Goal: Transaction & Acquisition: Purchase product/service

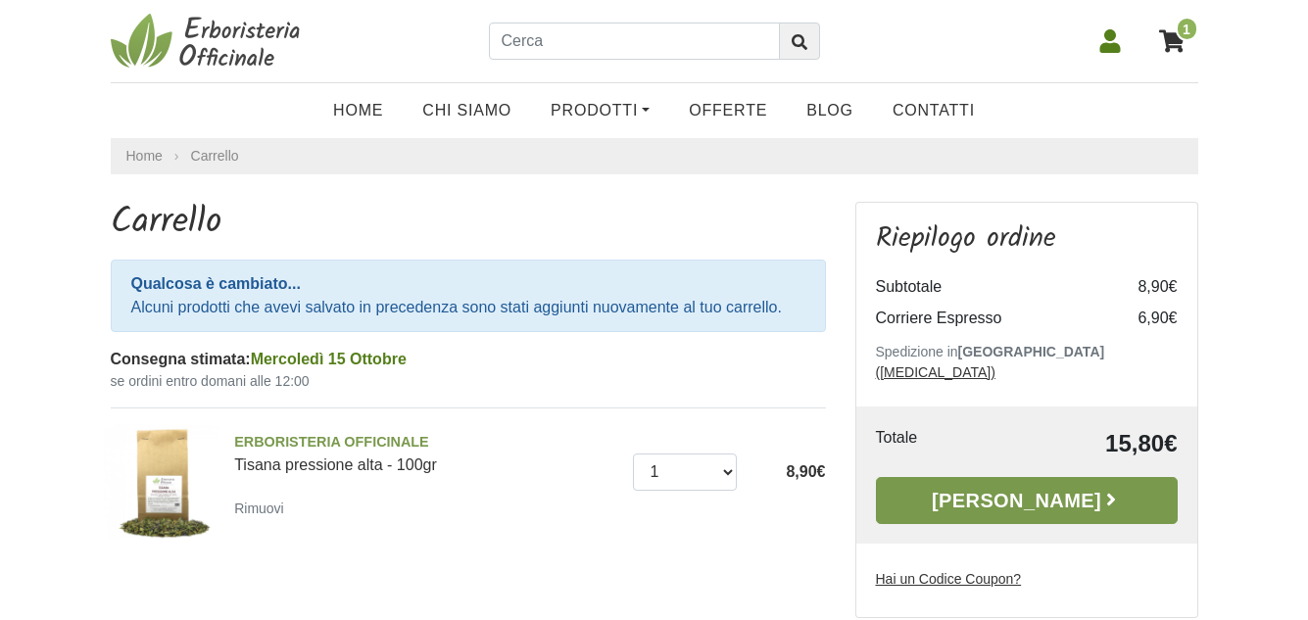
click at [1009, 477] on link "Alla Cassa" at bounding box center [1027, 500] width 302 height 47
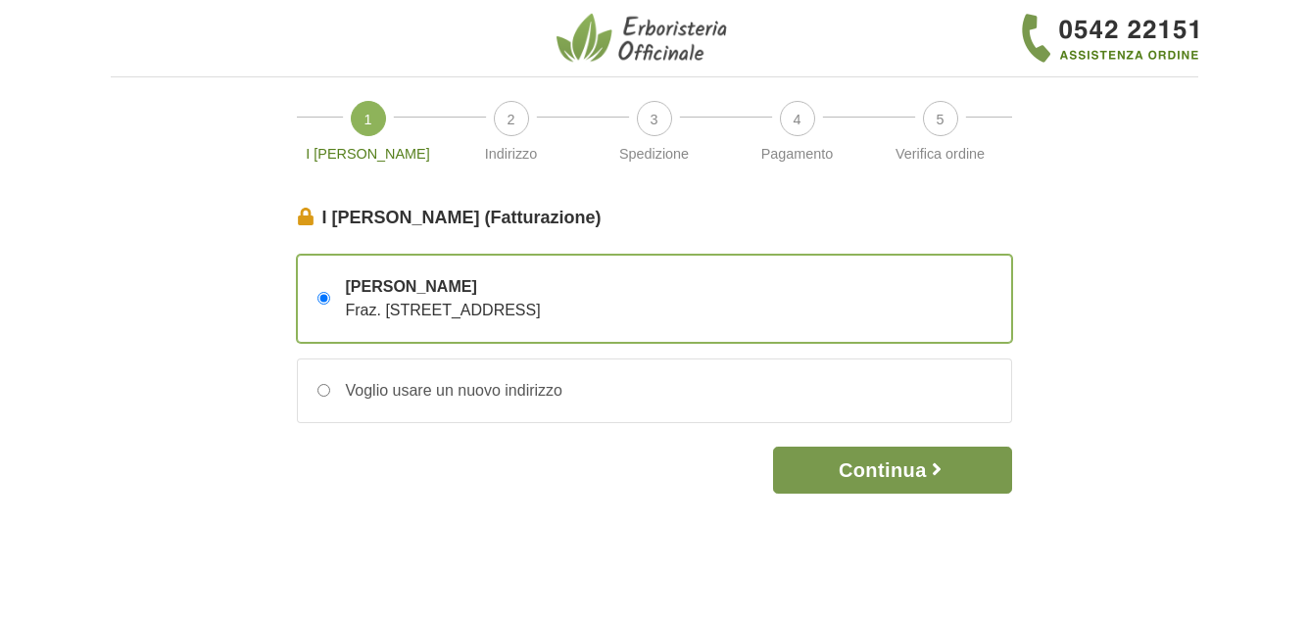
click at [876, 481] on button "Continua" at bounding box center [892, 470] width 238 height 47
click at [879, 465] on button "Continua" at bounding box center [892, 470] width 238 height 47
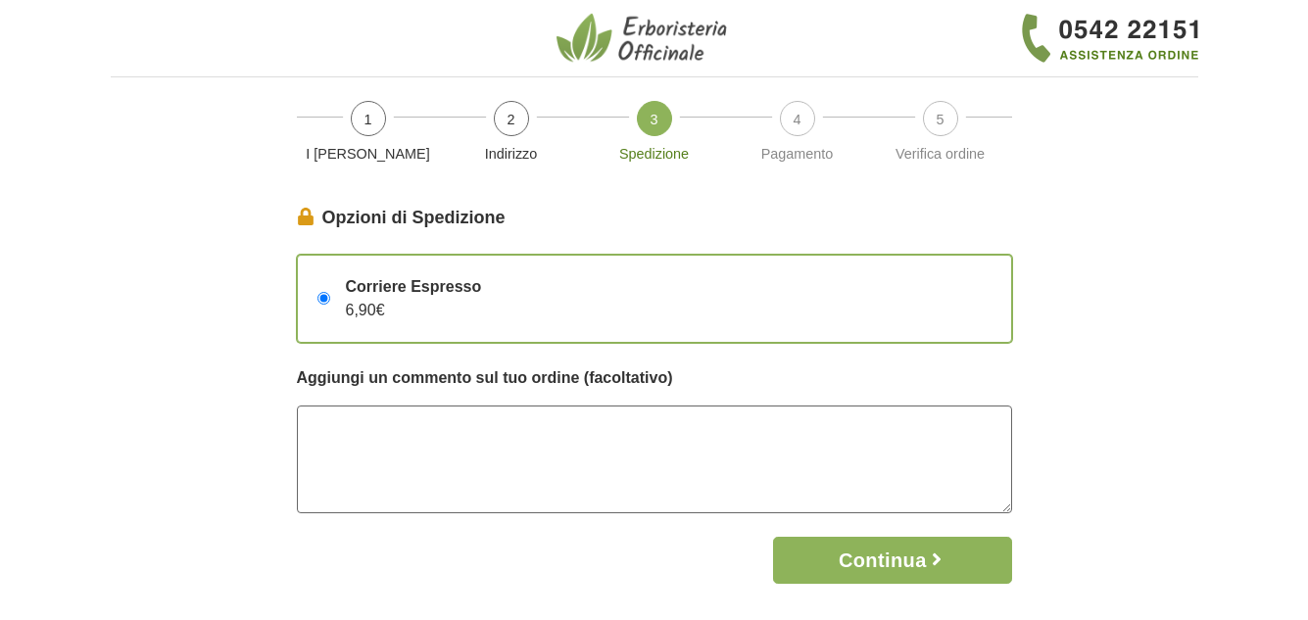
click at [857, 454] on textarea at bounding box center [654, 460] width 715 height 108
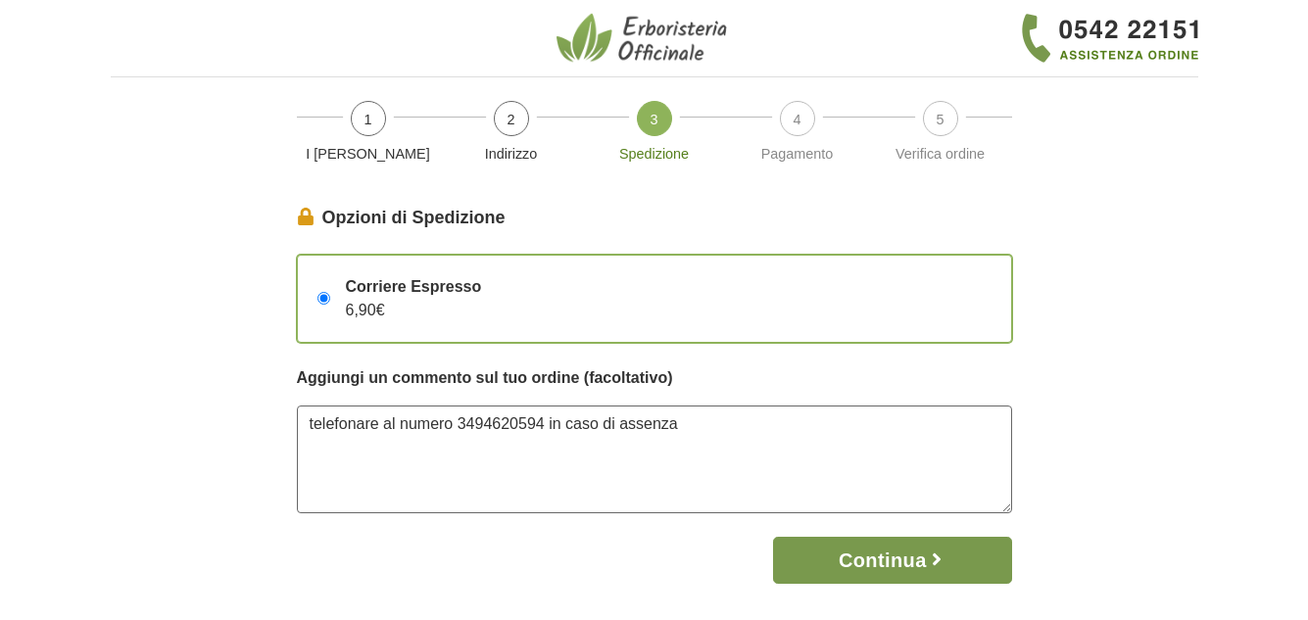
type textarea "telefonare al numero 3494620594 in caso di assenza"
click at [896, 564] on button "Continua" at bounding box center [892, 560] width 238 height 47
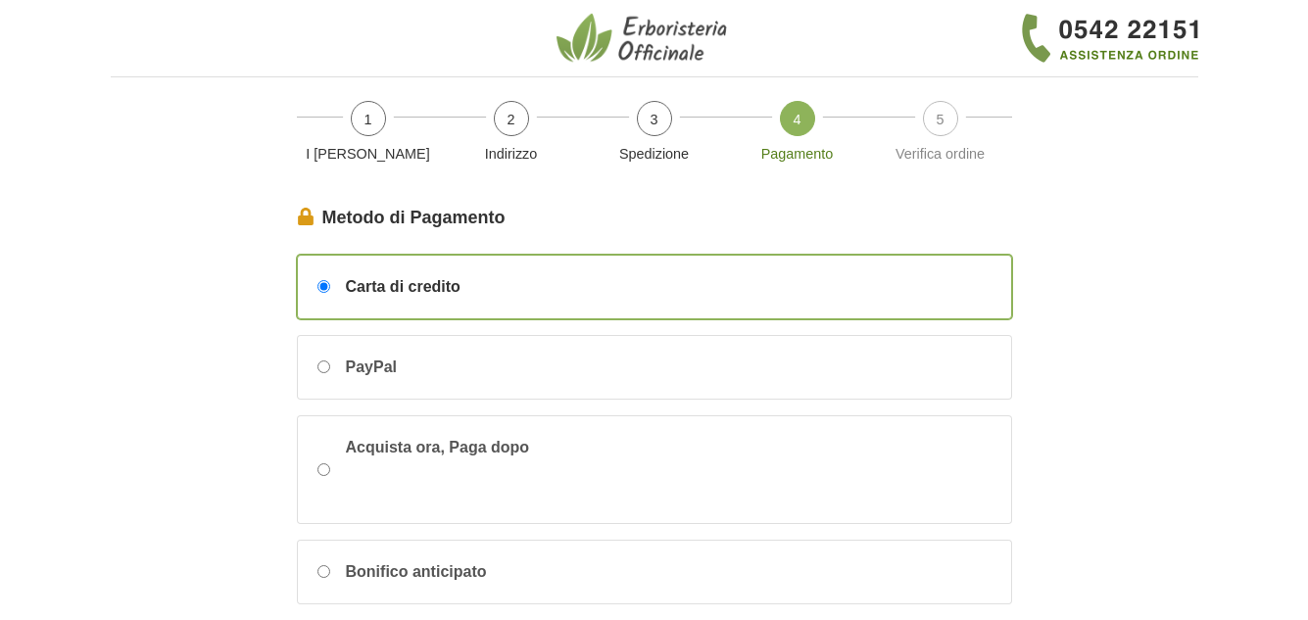
click at [1307, 610] on body "1 I Miei Dati 2 Indirizzo 3 Spedizione 4 Pagamento 5 Verifica ordine I Miei Dat…" at bounding box center [654, 542] width 1308 height 1085
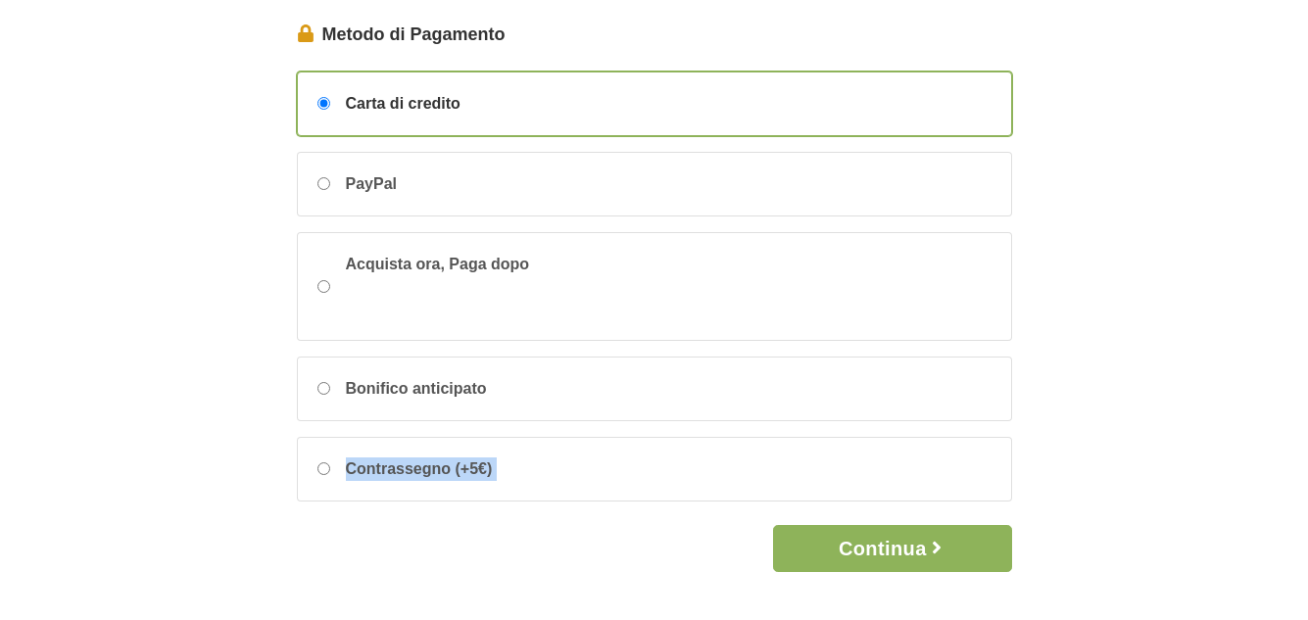
scroll to position [196, 0]
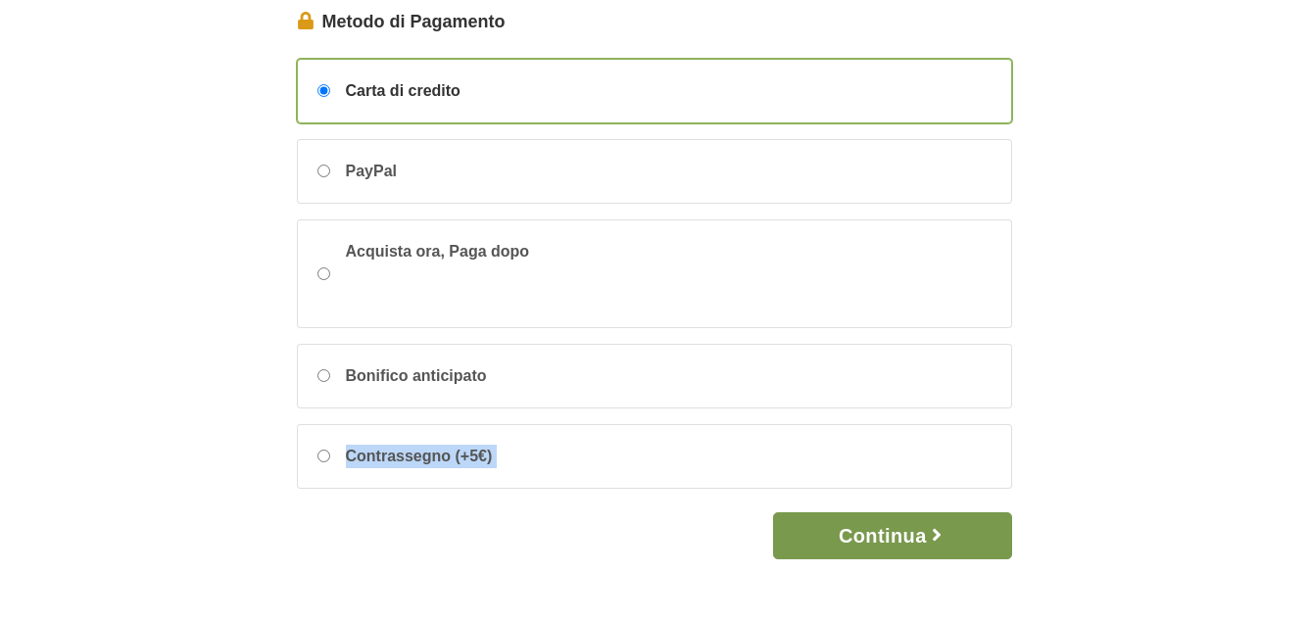
click at [881, 536] on button "Continua" at bounding box center [892, 536] width 238 height 47
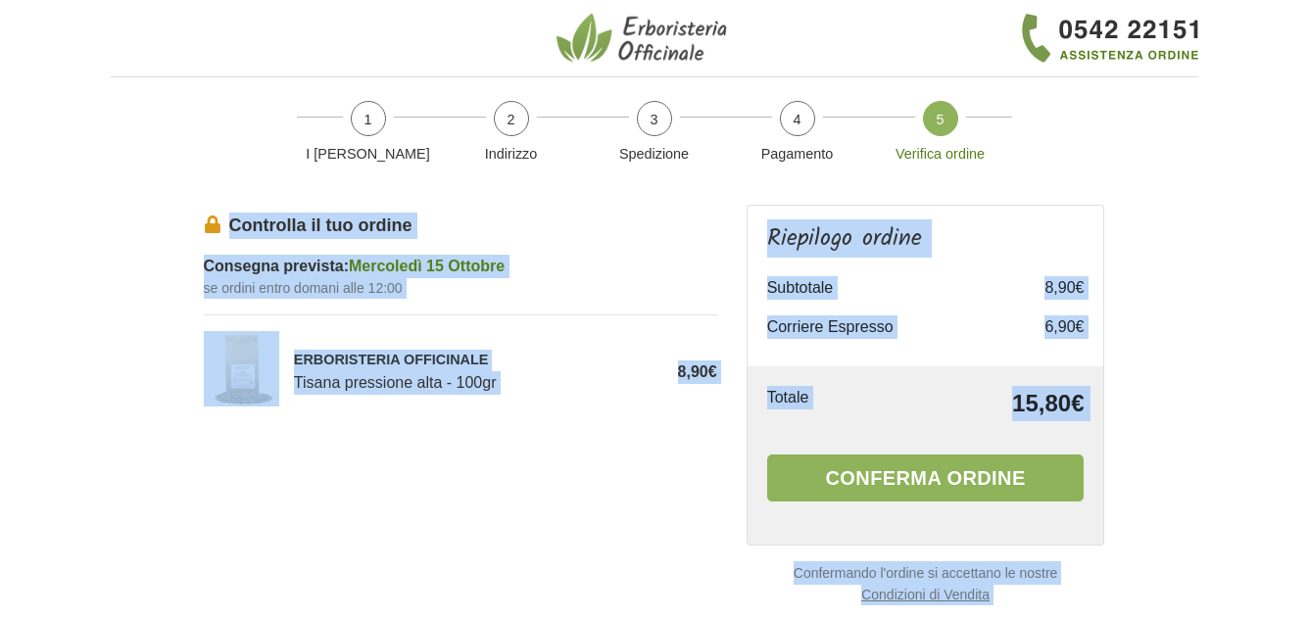
click at [620, 528] on div "Controlla il tuo ordine Consegna prevista: Mercoledì 15 Ottobre se ordini entro…" at bounding box center [460, 390] width 543 height 370
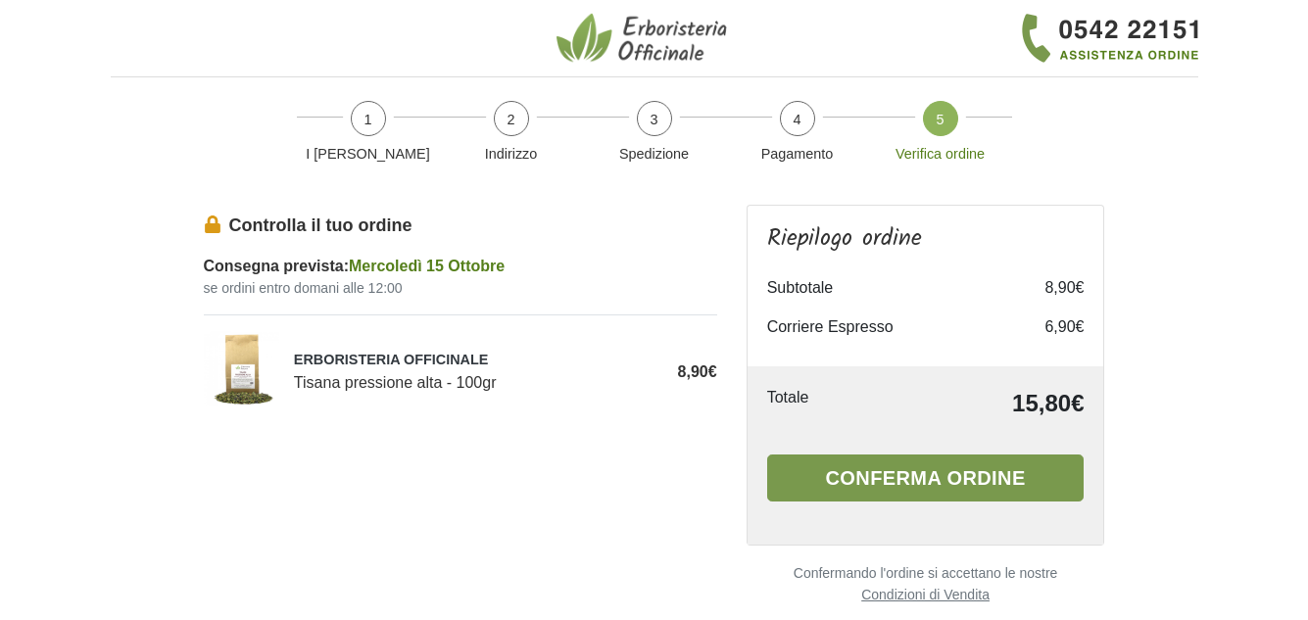
click at [858, 465] on button "Conferma ordine" at bounding box center [926, 478] width 318 height 47
